Goal: Find specific page/section: Find specific page/section

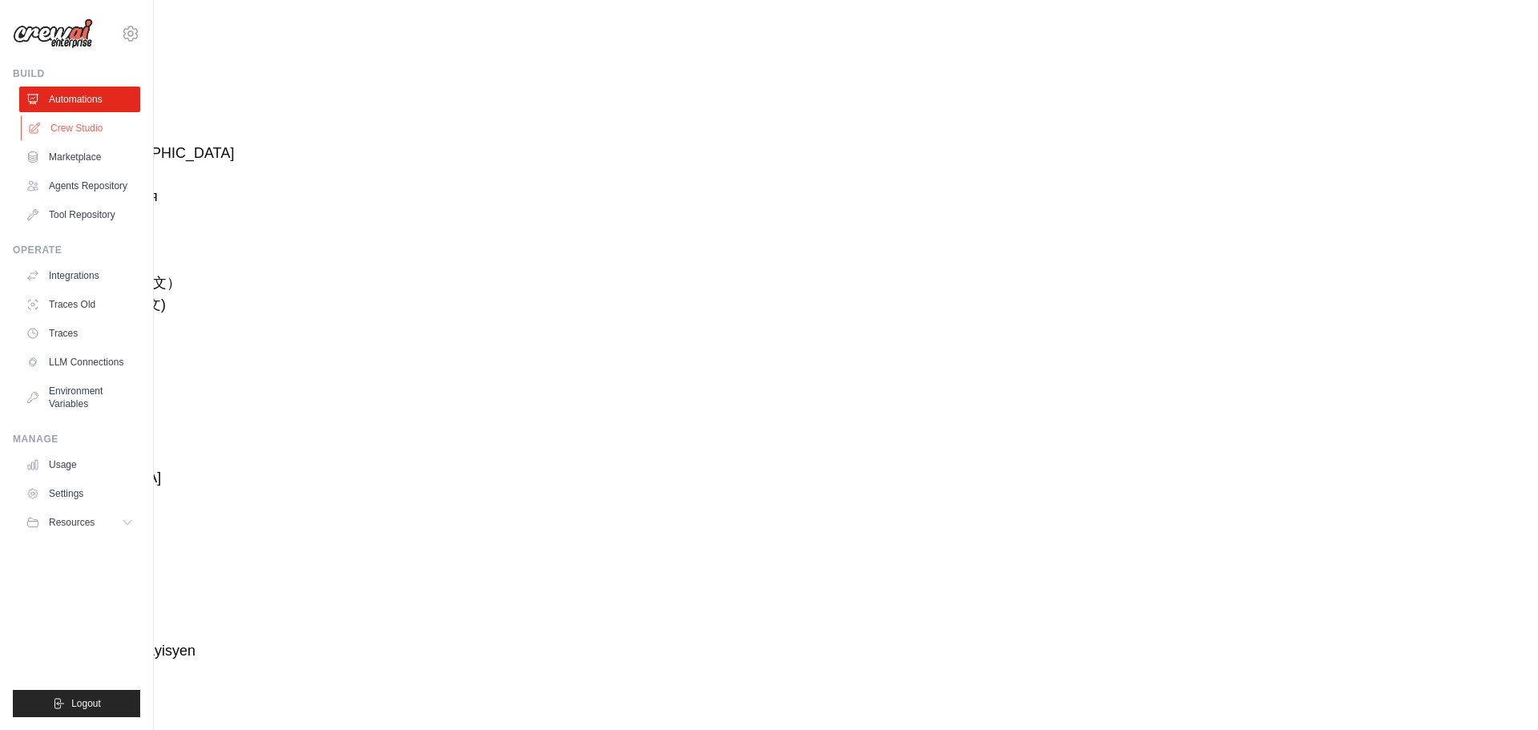
click at [97, 132] on link "Crew Studio" at bounding box center [81, 128] width 121 height 26
click at [88, 100] on link "Automations" at bounding box center [81, 100] width 121 height 26
